Goal: Task Accomplishment & Management: Manage account settings

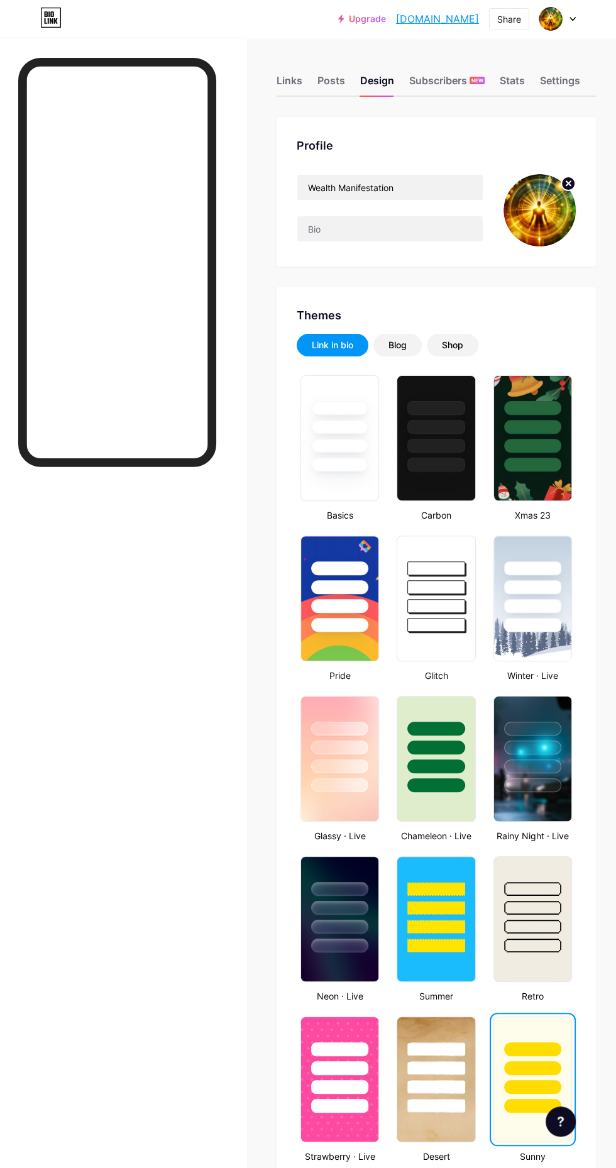
click at [451, 447] on div at bounding box center [435, 446] width 57 height 14
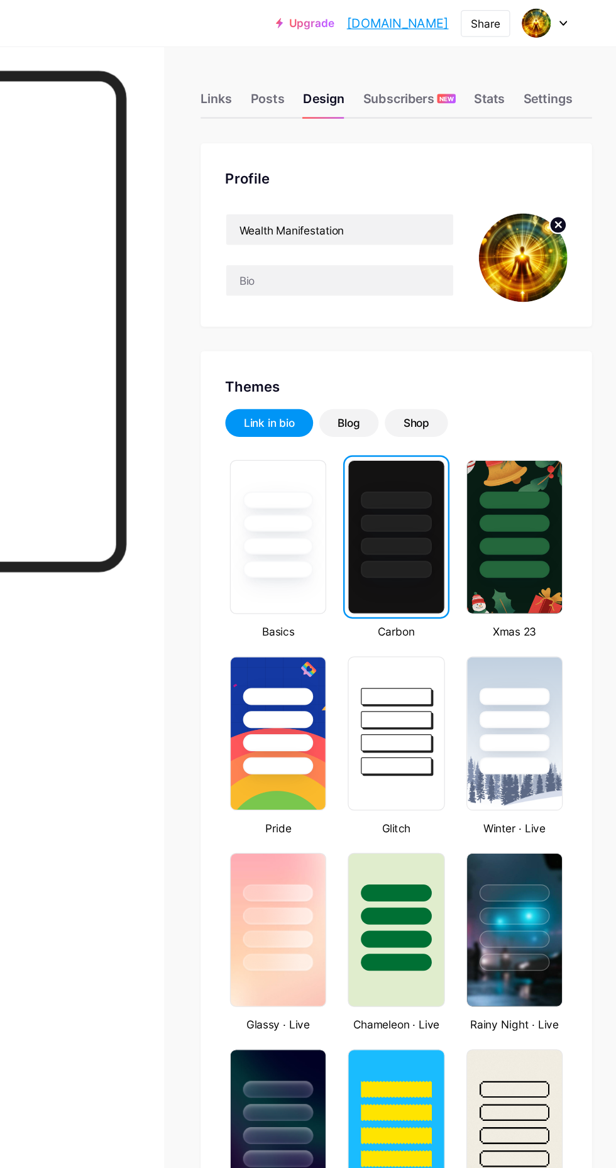
click at [456, 593] on div at bounding box center [435, 584] width 77 height 96
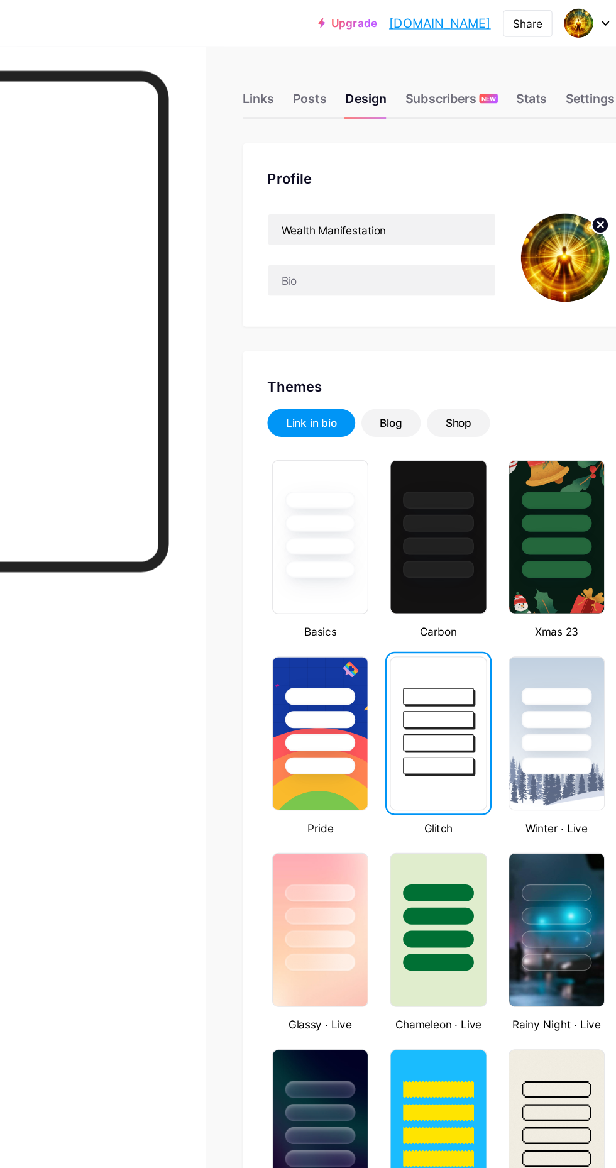
click at [453, 453] on div at bounding box center [435, 424] width 77 height 96
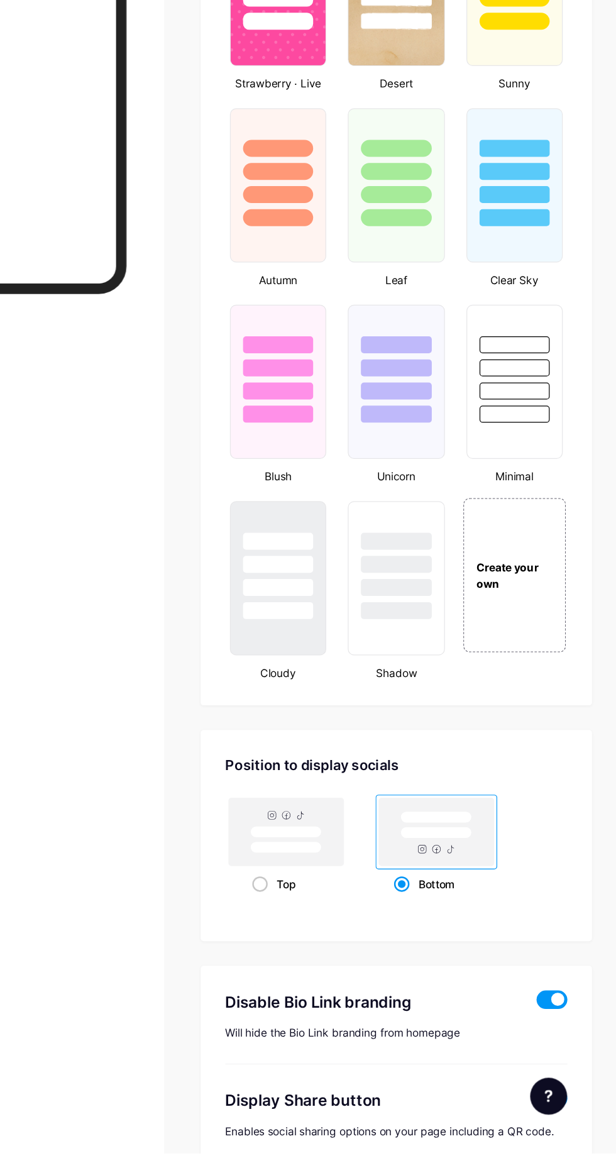
scroll to position [847, 0]
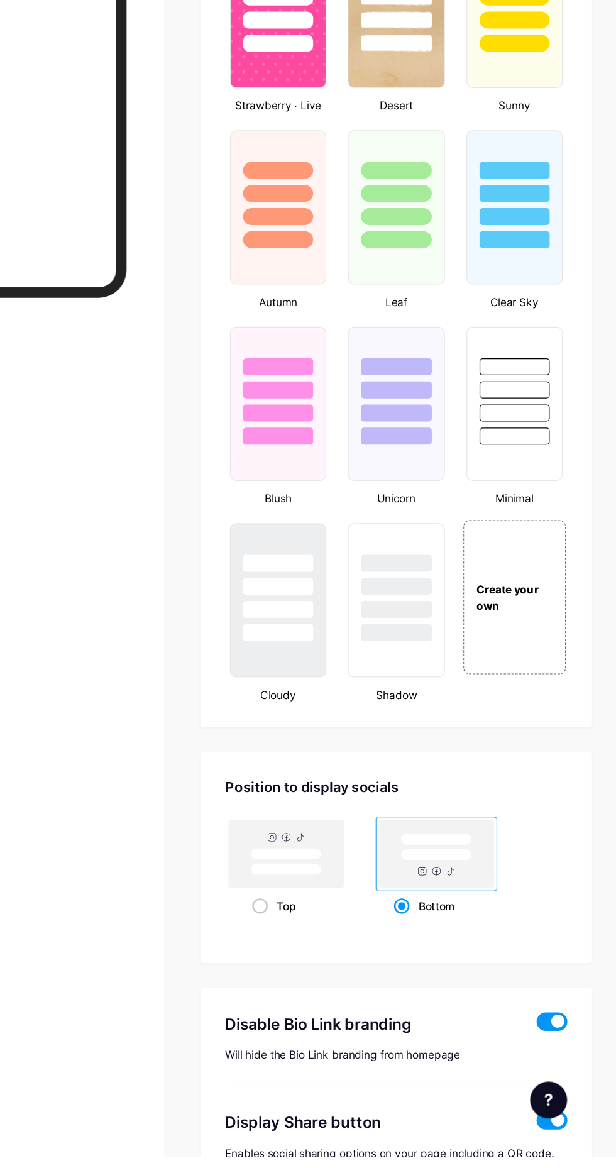
click at [568, 1135] on span at bounding box center [563, 1137] width 25 height 15
click at [551, 1141] on input "checkbox" at bounding box center [551, 1141] width 0 height 0
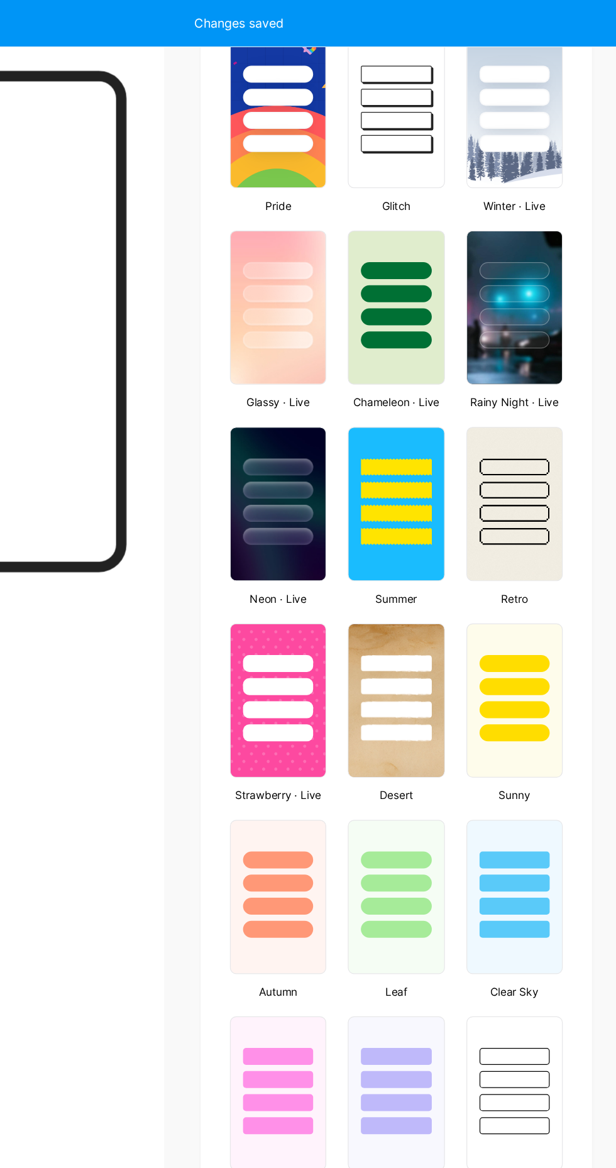
scroll to position [0, 0]
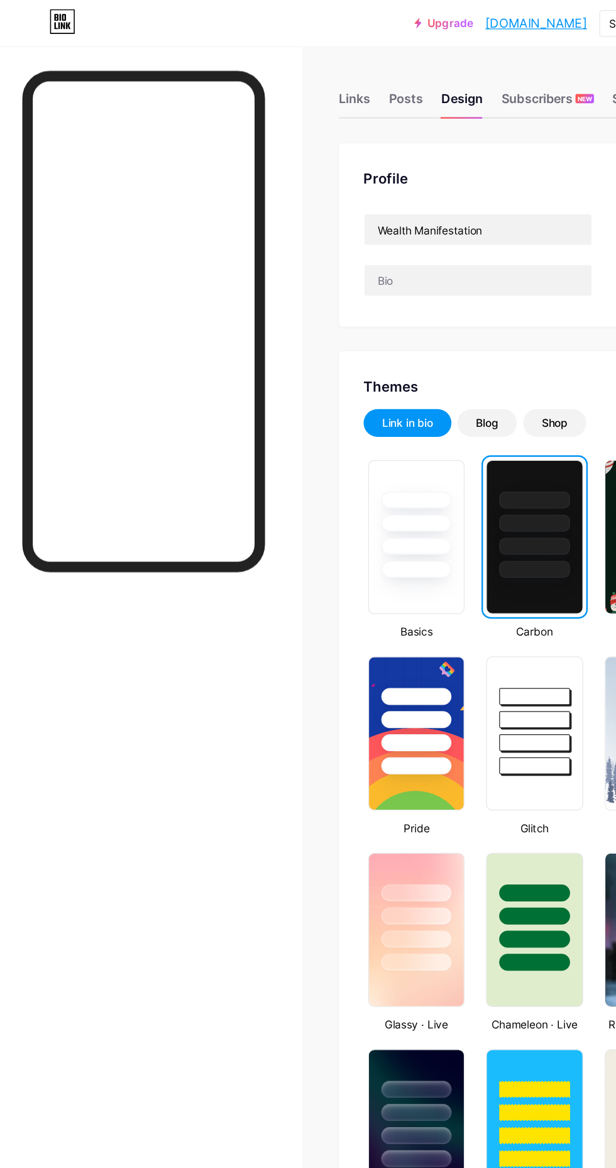
click at [280, 92] on div "Links" at bounding box center [290, 84] width 26 height 23
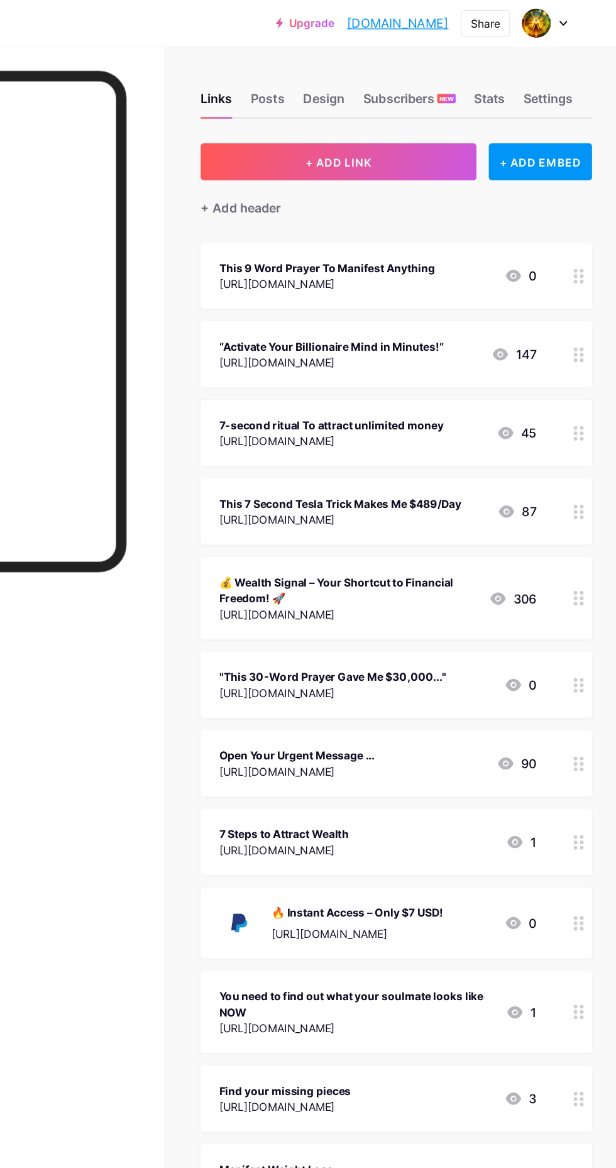
click at [468, 220] on div "This 9 Word Prayer To Manifest Anything" at bounding box center [380, 218] width 176 height 13
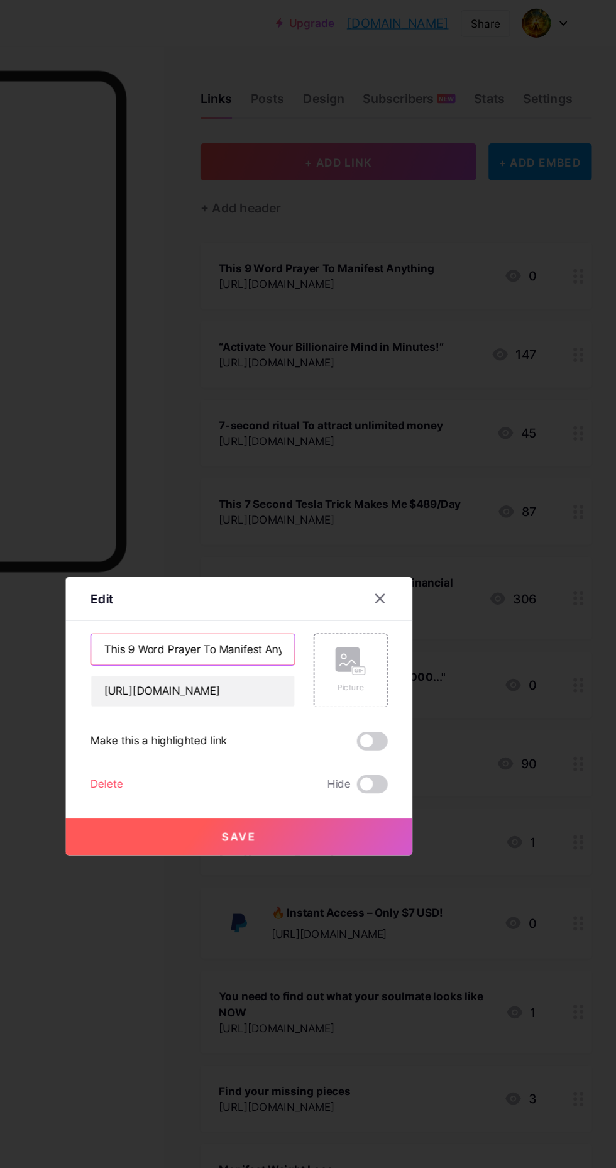
click at [325, 542] on input "This 9 Word Prayer To Manifest Anything" at bounding box center [270, 529] width 166 height 25
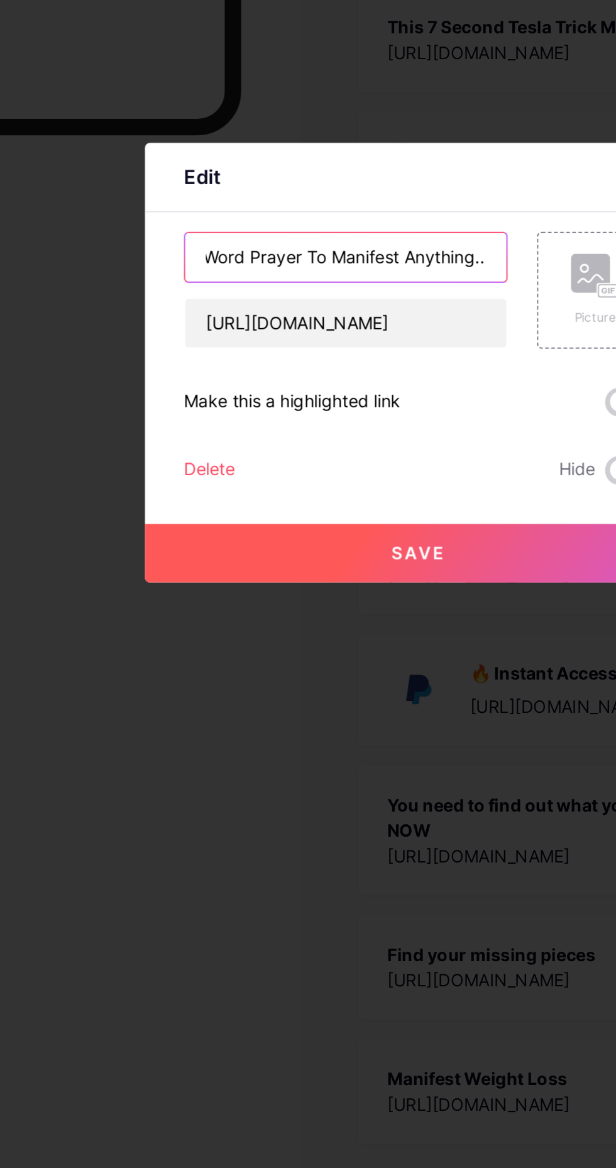
scroll to position [0, 31]
type input "This 9 Word Prayer To Manifest Anything..."
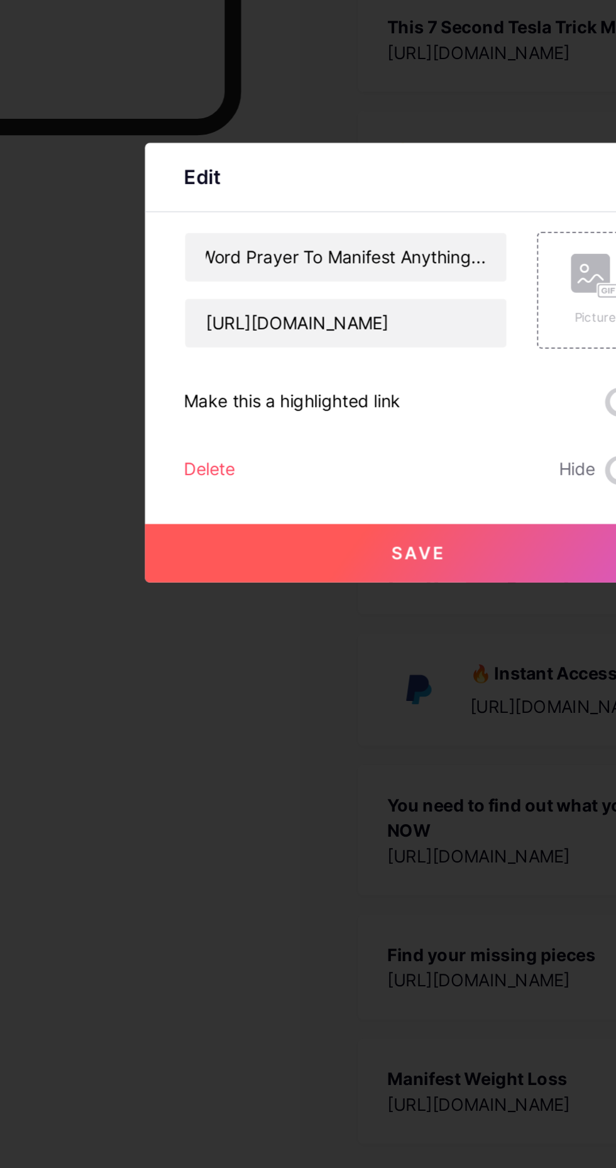
click at [343, 698] on button "Save" at bounding box center [308, 682] width 283 height 30
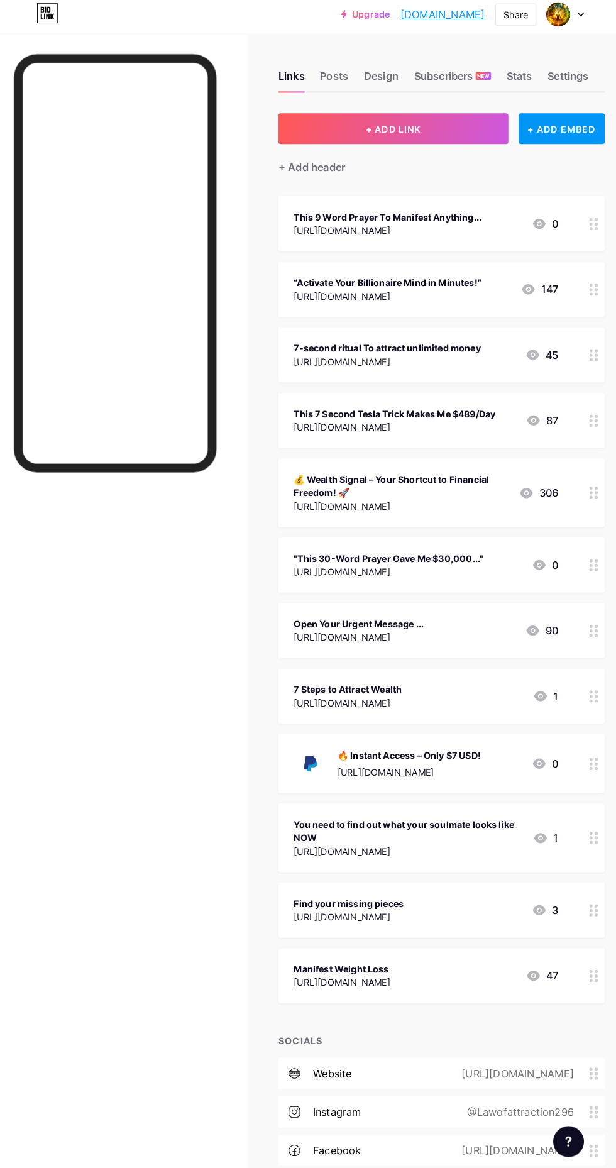
scroll to position [0, 0]
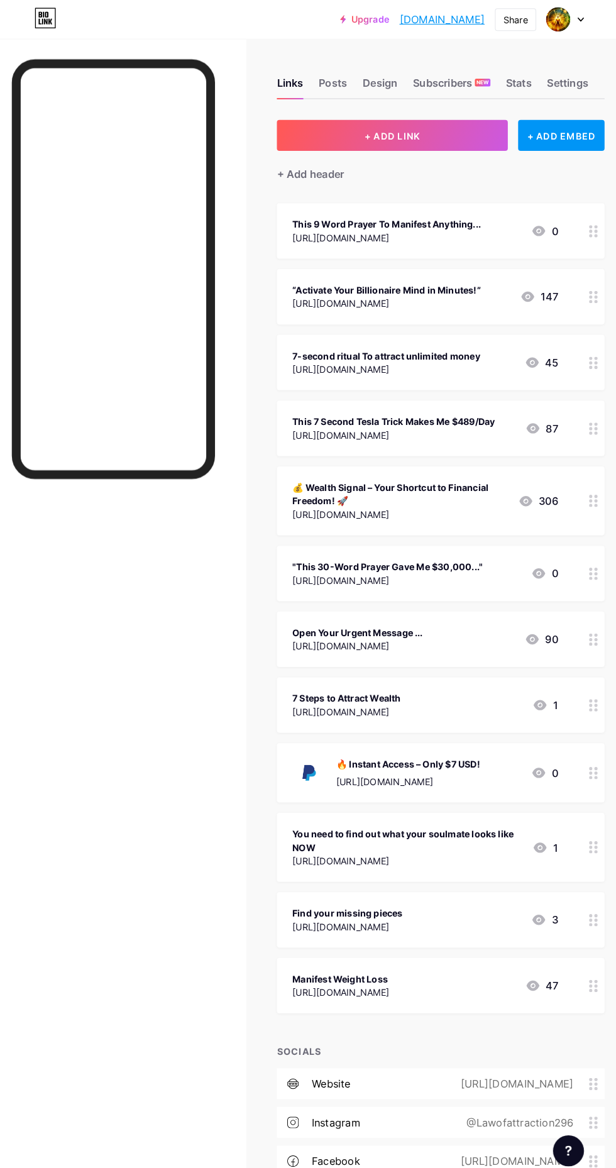
click at [508, 79] on div "Stats" at bounding box center [512, 84] width 25 height 23
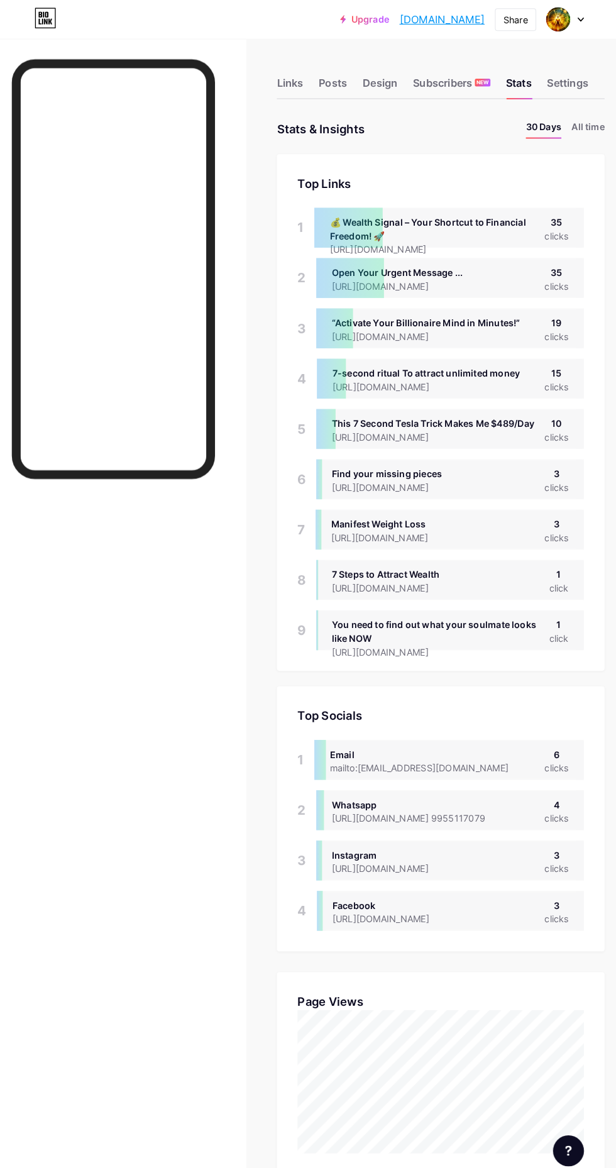
scroll to position [1168, 615]
click at [423, 80] on div "Subscribers NEW" at bounding box center [446, 84] width 75 height 23
